Goal: Communication & Community: Answer question/provide support

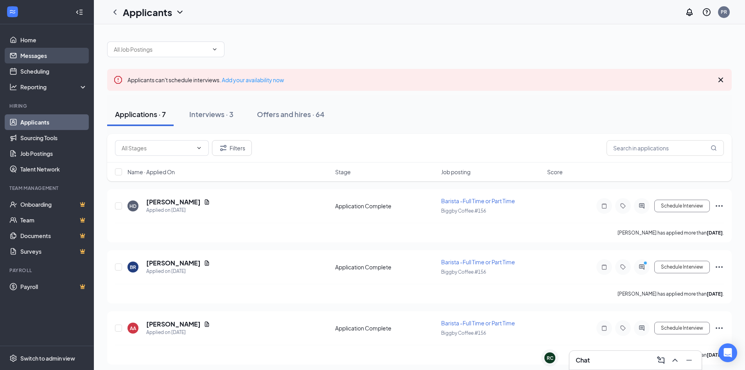
click at [26, 56] on link "Messages" at bounding box center [53, 56] width 67 height 16
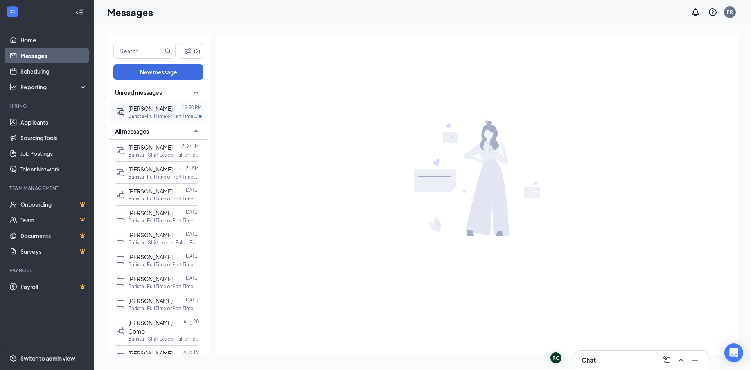
click at [138, 107] on span "[PERSON_NAME]" at bounding box center [150, 108] width 45 height 7
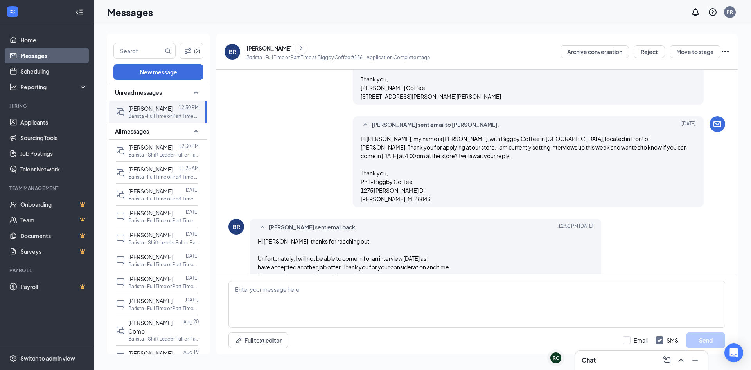
scroll to position [206, 0]
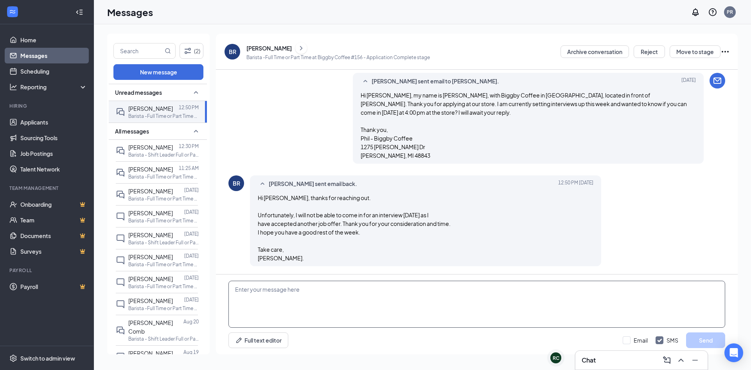
click at [287, 291] on textarea at bounding box center [476, 303] width 497 height 47
type textarea "T"
click at [268, 300] on textarea "[PERSON_NAME], thank you for letting us know. We wish you the best. Biggby Coff…" at bounding box center [476, 303] width 497 height 47
type textarea "[PERSON_NAME], thank you for letting us know. We wish you the best. Phil - Bigg…"
click at [700, 338] on button "Send" at bounding box center [705, 340] width 39 height 16
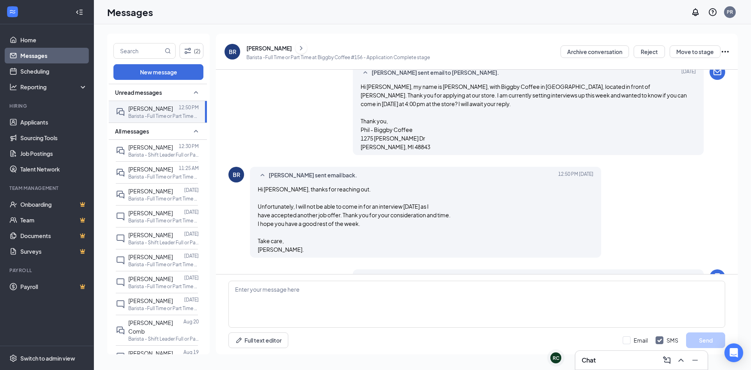
scroll to position [266, 0]
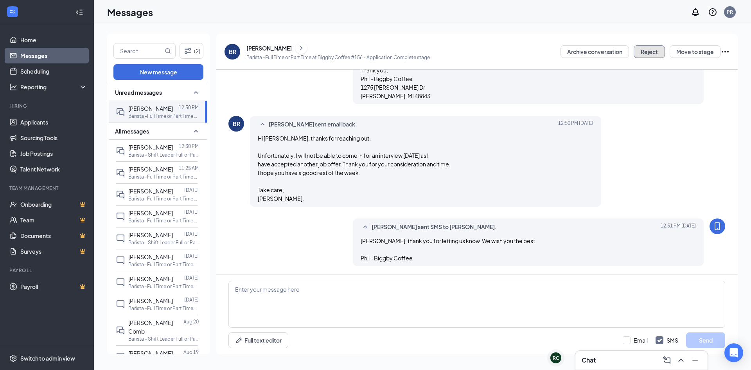
click at [655, 50] on button "Reject" at bounding box center [649, 51] width 31 height 13
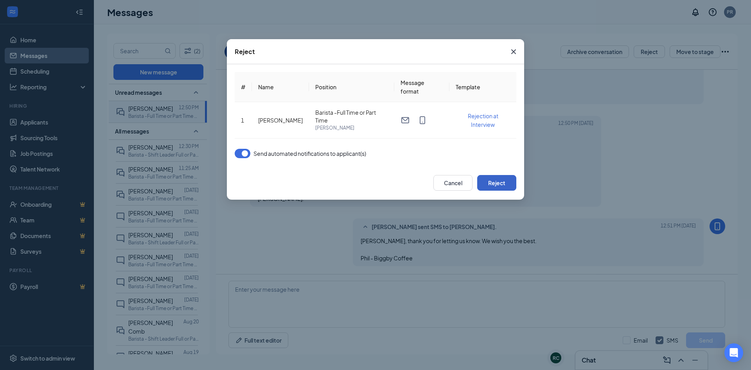
click at [499, 181] on button "Reject" at bounding box center [496, 183] width 39 height 16
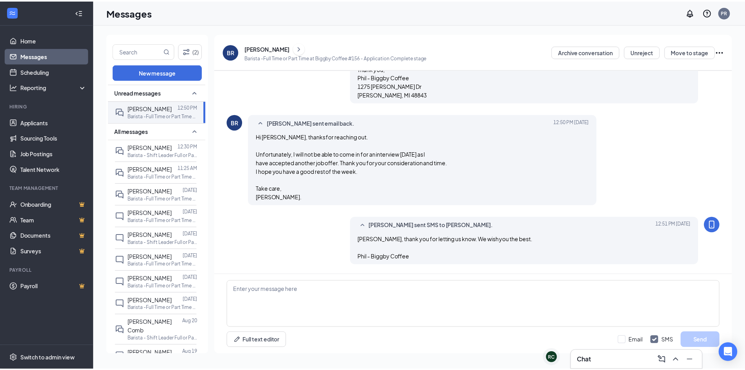
scroll to position [289, 0]
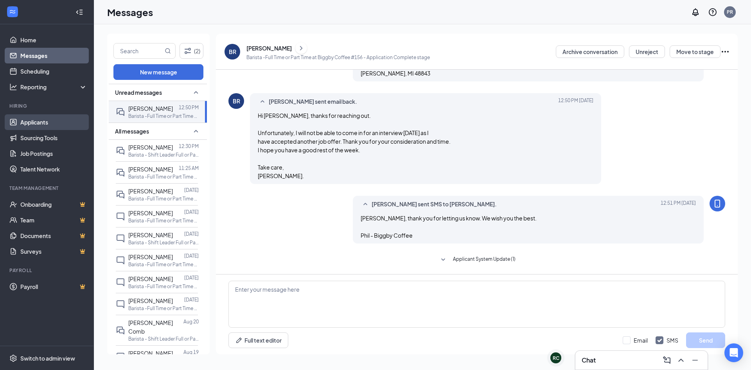
click at [31, 121] on link "Applicants" at bounding box center [53, 122] width 67 height 16
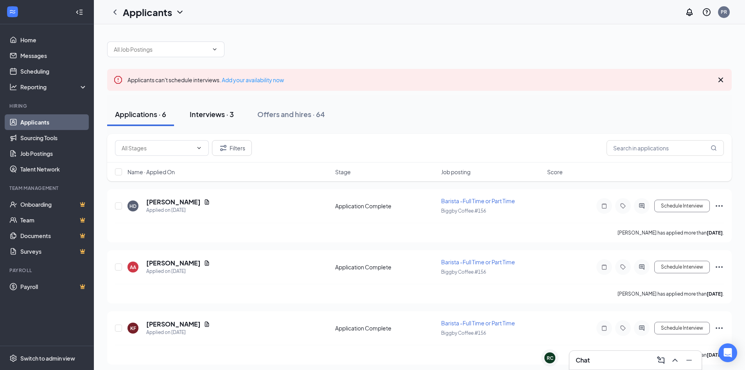
click at [205, 114] on div "Interviews · 3" at bounding box center [212, 114] width 44 height 10
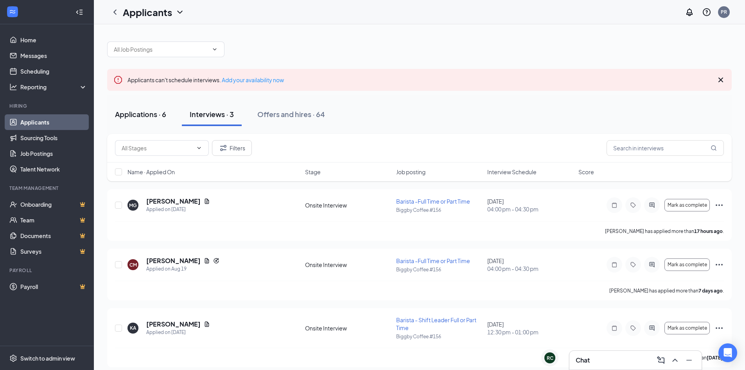
click at [141, 113] on div "Applications · 6" at bounding box center [140, 114] width 51 height 10
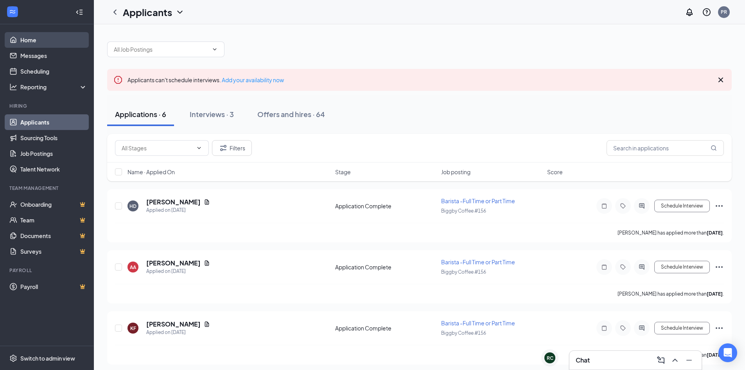
click at [33, 41] on link "Home" at bounding box center [53, 40] width 67 height 16
